Goal: Task Accomplishment & Management: Manage account settings

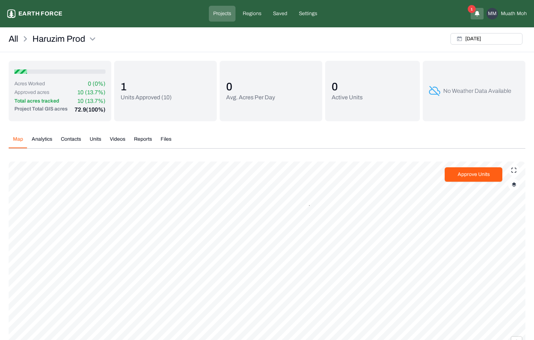
click at [54, 8] on div "Haruzim Prod Earth force Projects Regions Saved Settings 1 MM Muath Moh" at bounding box center [266, 14] width 519 height 16
click at [52, 13] on p "Earth force" at bounding box center [40, 13] width 44 height 9
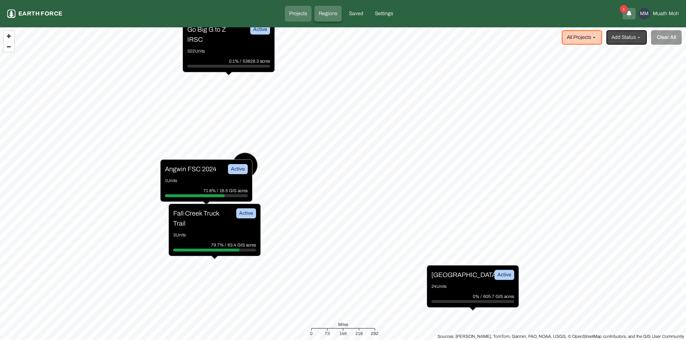
click at [329, 14] on p "Regions" at bounding box center [328, 13] width 19 height 7
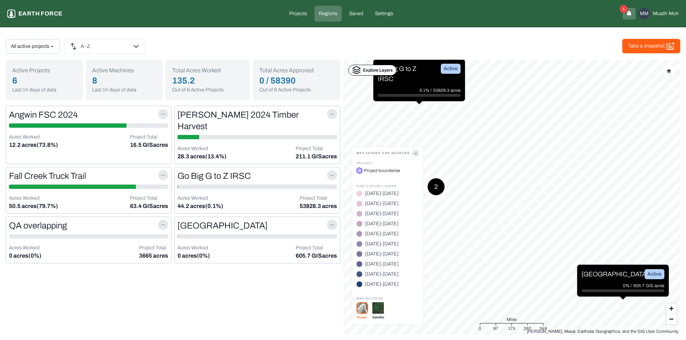
click at [361, 69] on div "Explore Layers" at bounding box center [372, 70] width 48 height 11
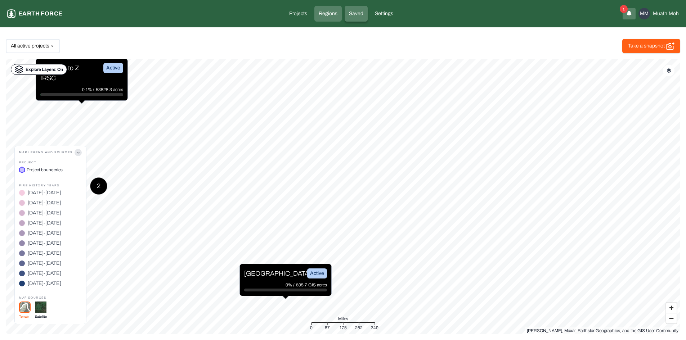
click at [356, 13] on p "Saved" at bounding box center [356, 13] width 14 height 7
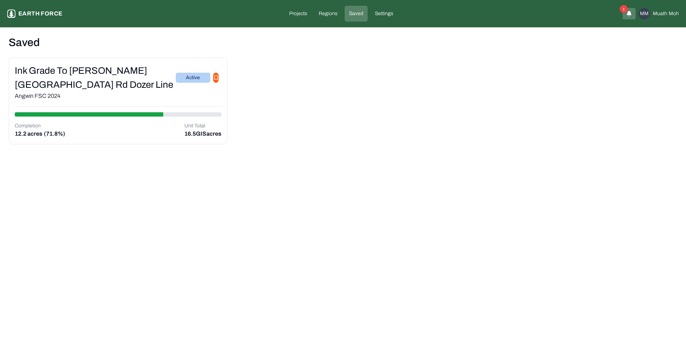
click at [109, 79] on div "Ink Grade to [PERSON_NAME][GEOGRAPHIC_DATA] Rd Dozer Line" at bounding box center [95, 78] width 161 height 28
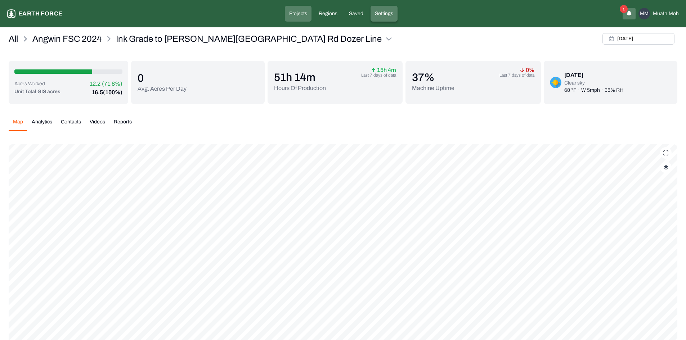
click at [378, 14] on p "Settings" at bounding box center [384, 13] width 18 height 7
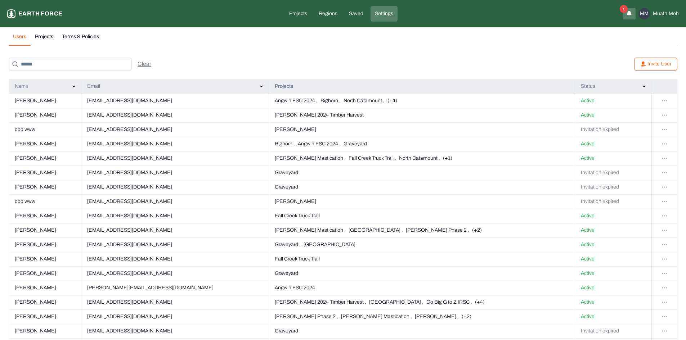
click at [75, 86] on img at bounding box center [73, 86] width 3 height 3
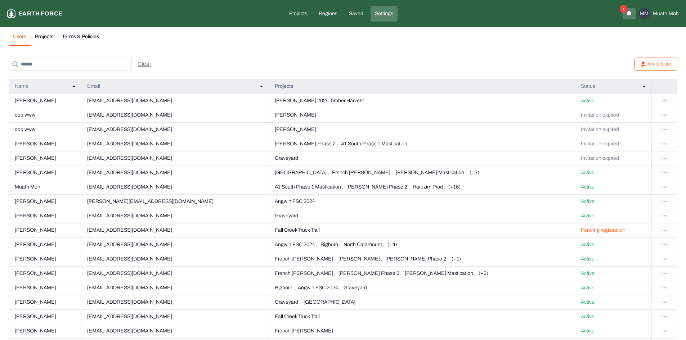
click at [75, 86] on img at bounding box center [73, 86] width 3 height 3
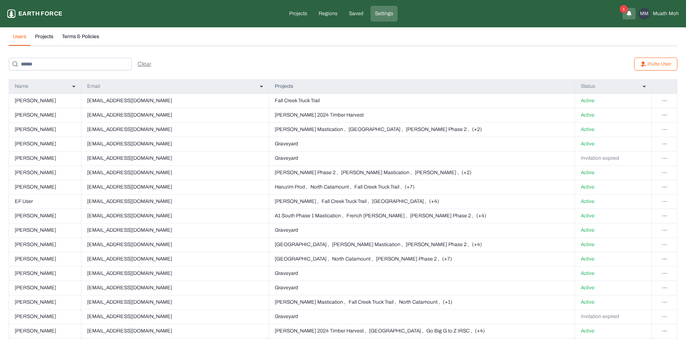
click at [260, 86] on img at bounding box center [261, 86] width 3 height 3
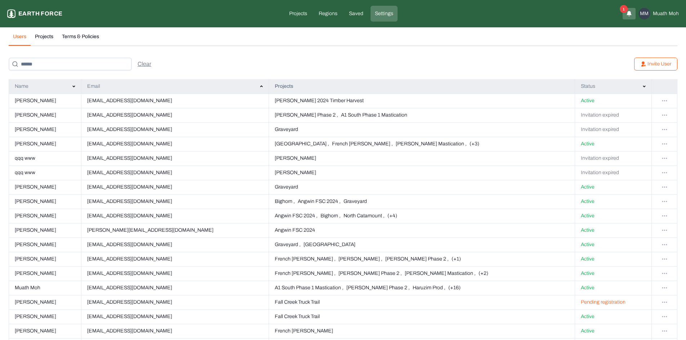
click at [260, 86] on img at bounding box center [261, 86] width 3 height 3
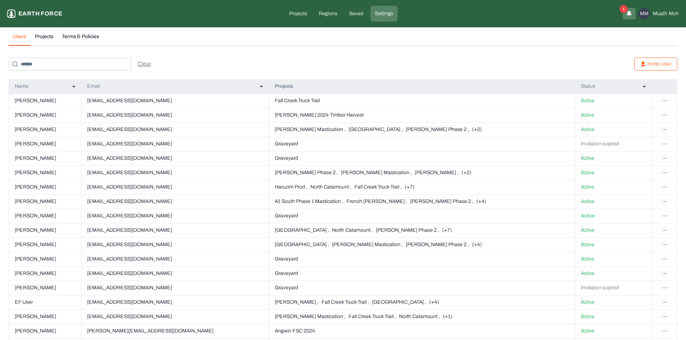
click at [533, 85] on img at bounding box center [643, 86] width 3 height 3
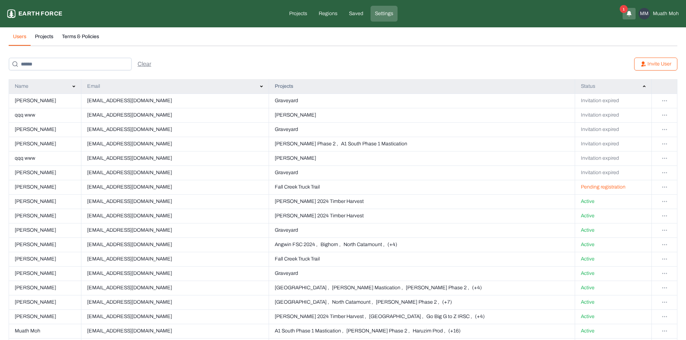
click at [533, 85] on img at bounding box center [643, 86] width 3 height 3
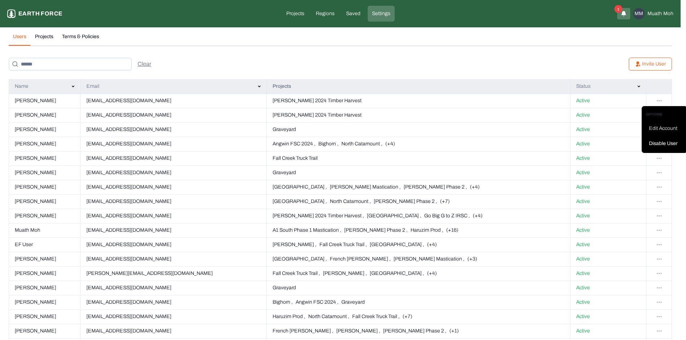
click at [533, 99] on html "Settings Earth force Projects Regions Saved Settings 1 MM Muath Moh Users Proje…" at bounding box center [343, 310] width 686 height 621
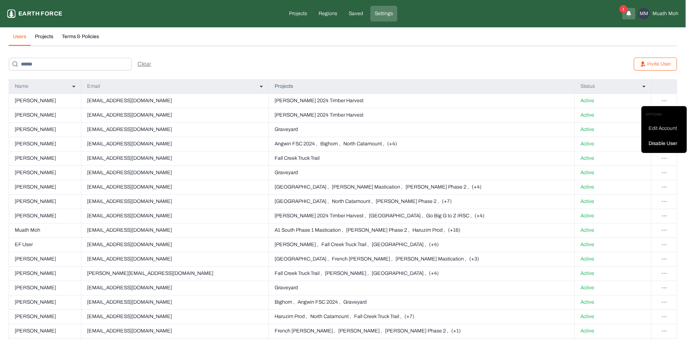
click at [533, 99] on html "Settings Earth force Projects Regions Saved Settings 1 MM Muath Moh Users Proje…" at bounding box center [345, 310] width 691 height 621
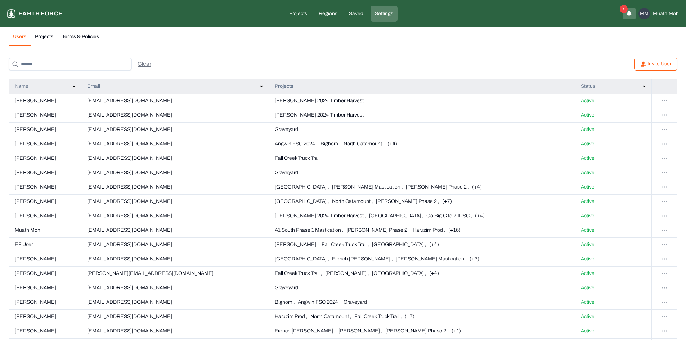
click at [533, 86] on img at bounding box center [643, 86] width 3 height 3
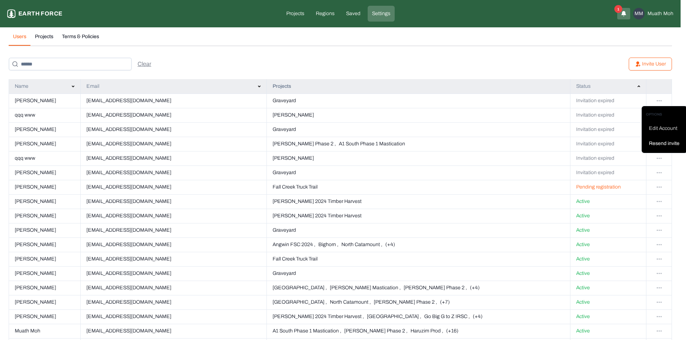
click at [533, 100] on html "Settings Earth force Projects Regions Saved Settings 1 MM Muath Moh Users Proje…" at bounding box center [343, 310] width 686 height 621
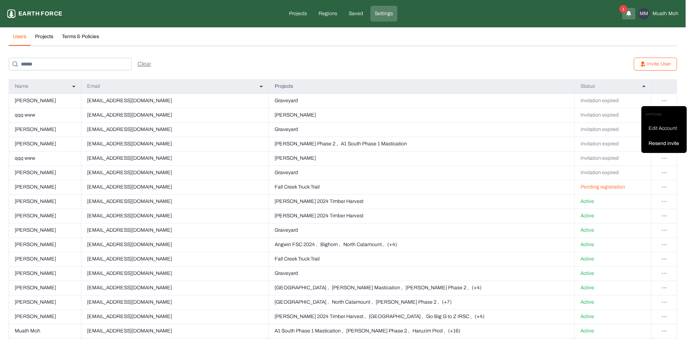
click at [533, 100] on html "Settings Earth force Projects Regions Saved Settings 1 MM Muath Moh Users Proje…" at bounding box center [345, 310] width 691 height 621
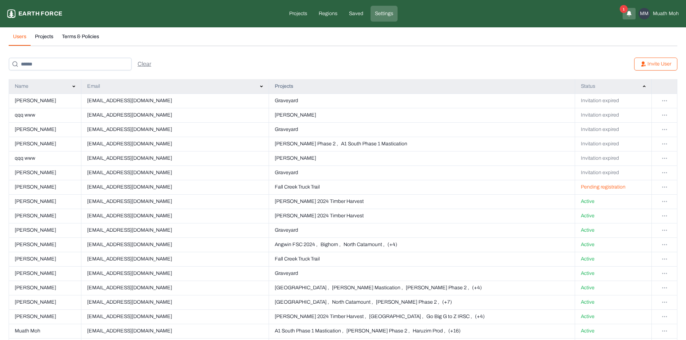
click at [533, 185] on html "Settings Earth force Projects Regions Saved Settings 1 MM Muath Moh Users Proje…" at bounding box center [343, 310] width 686 height 621
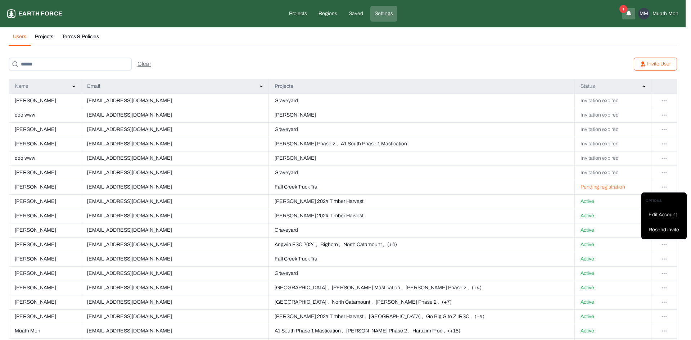
click at [533, 185] on html "Settings Earth force Projects Regions Saved Settings 1 MM Muath Moh Users Proje…" at bounding box center [345, 310] width 691 height 621
click at [533, 200] on html "Settings Earth force Projects Regions Saved Settings 1 MM Muath Moh Users Proje…" at bounding box center [345, 310] width 691 height 621
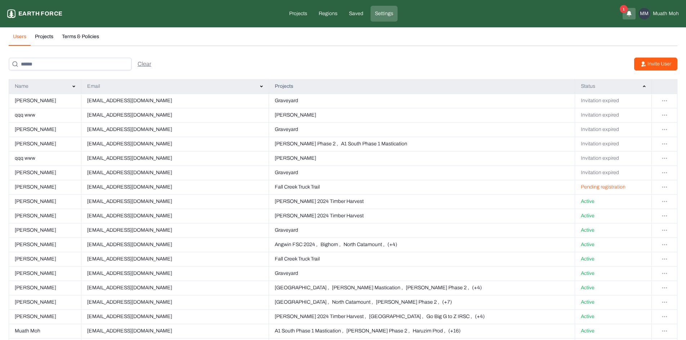
click at [533, 62] on icon at bounding box center [643, 64] width 5 height 5
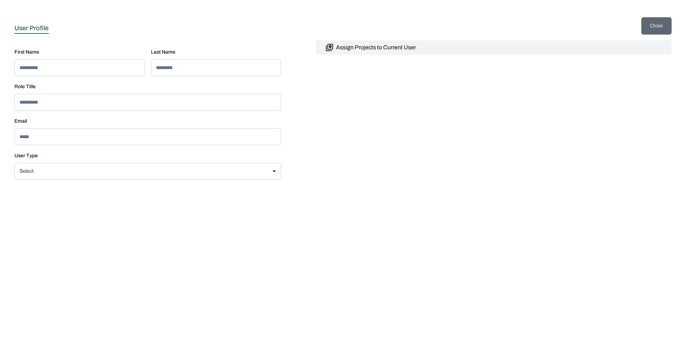
click at [533, 22] on button "Close" at bounding box center [656, 25] width 30 height 17
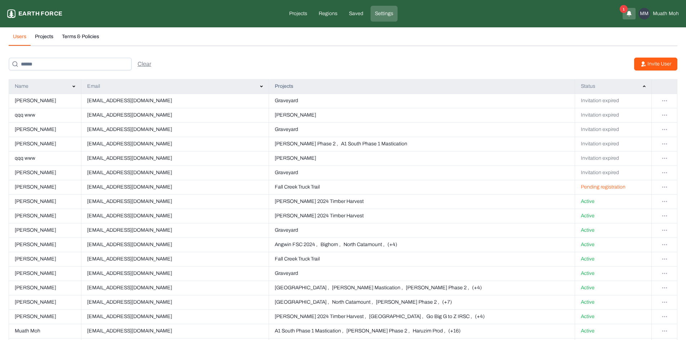
click at [533, 64] on p "Invite User" at bounding box center [659, 63] width 24 height 7
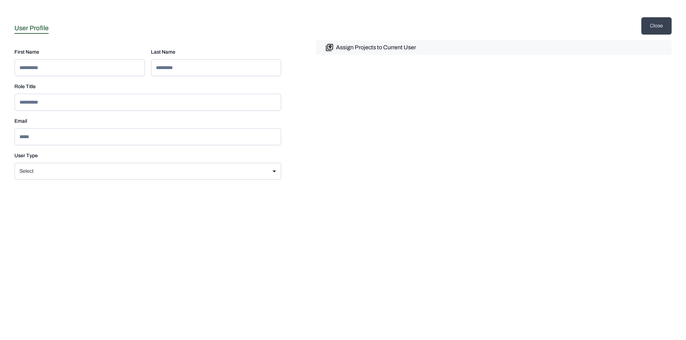
click at [355, 46] on p "Assign Projects to Current User" at bounding box center [376, 47] width 80 height 9
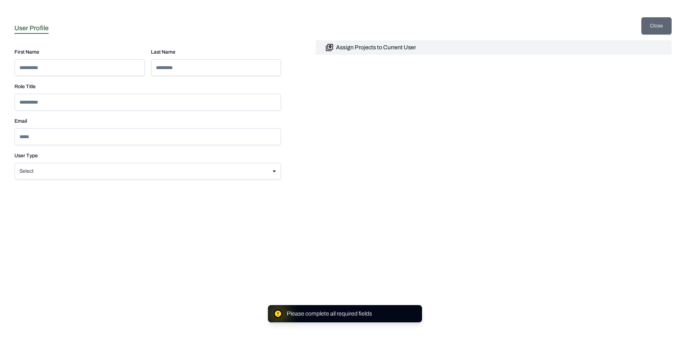
click at [533, 30] on button "Close" at bounding box center [656, 25] width 30 height 17
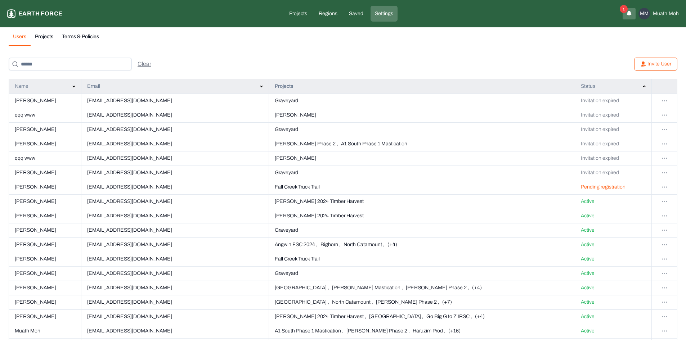
click at [44, 36] on button "Projects" at bounding box center [44, 39] width 27 height 13
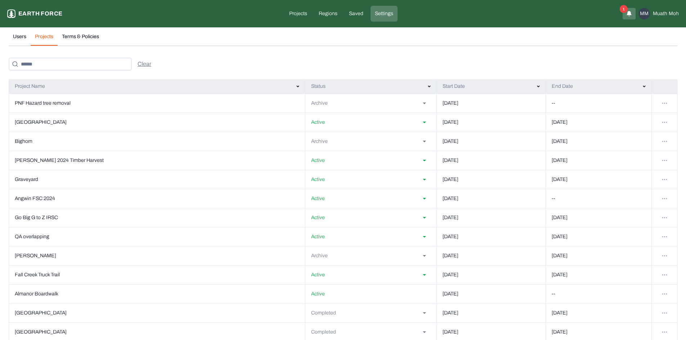
click at [296, 86] on img at bounding box center [297, 86] width 3 height 3
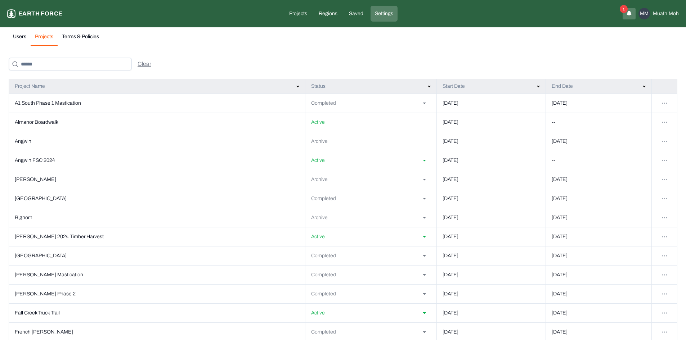
click at [296, 86] on img at bounding box center [297, 86] width 3 height 3
click at [428, 87] on img at bounding box center [429, 86] width 3 height 3
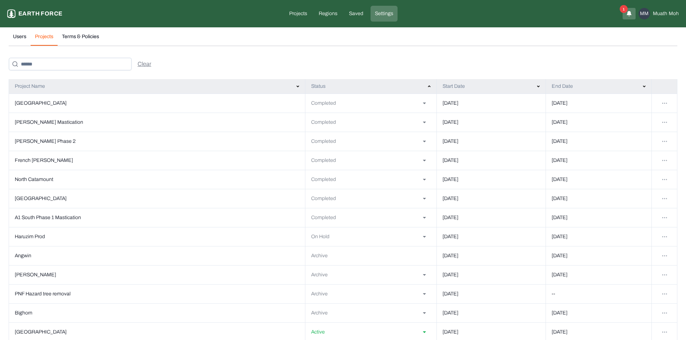
click at [428, 87] on img at bounding box center [429, 86] width 3 height 3
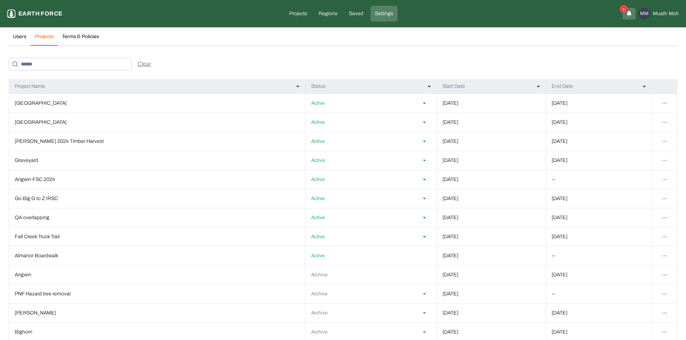
click at [533, 86] on img at bounding box center [538, 86] width 3 height 3
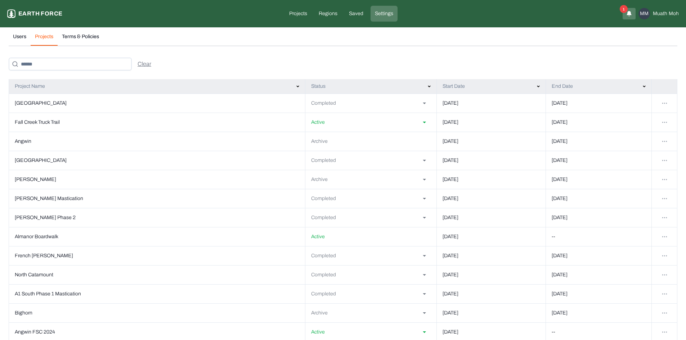
click at [533, 87] on img at bounding box center [643, 86] width 3 height 3
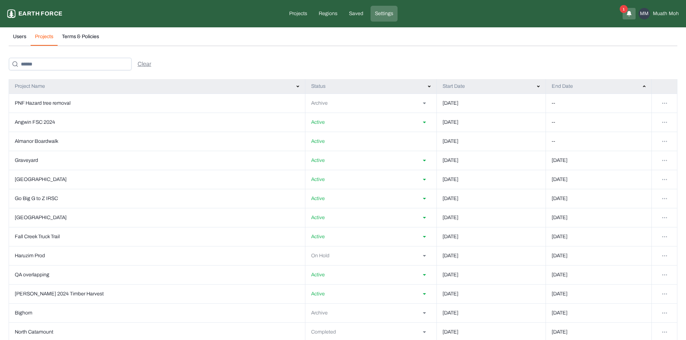
click at [533, 87] on img at bounding box center [643, 86] width 3 height 3
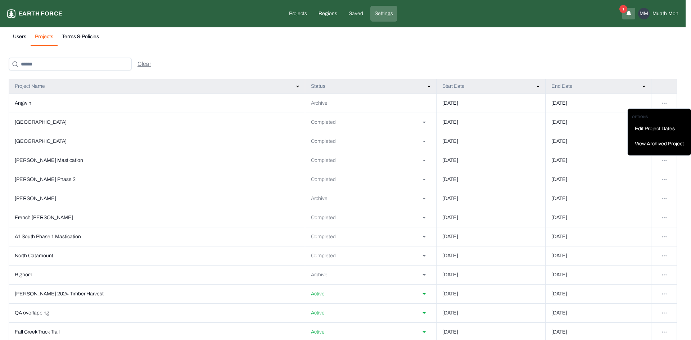
click at [533, 103] on html "Settings Earth force Projects Regions Saved Settings 1 MM Muath Moh Users Proje…" at bounding box center [345, 251] width 691 height 503
click at [533, 141] on p "View Archived Project" at bounding box center [659, 143] width 49 height 7
